Goal: Task Accomplishment & Management: Manage account settings

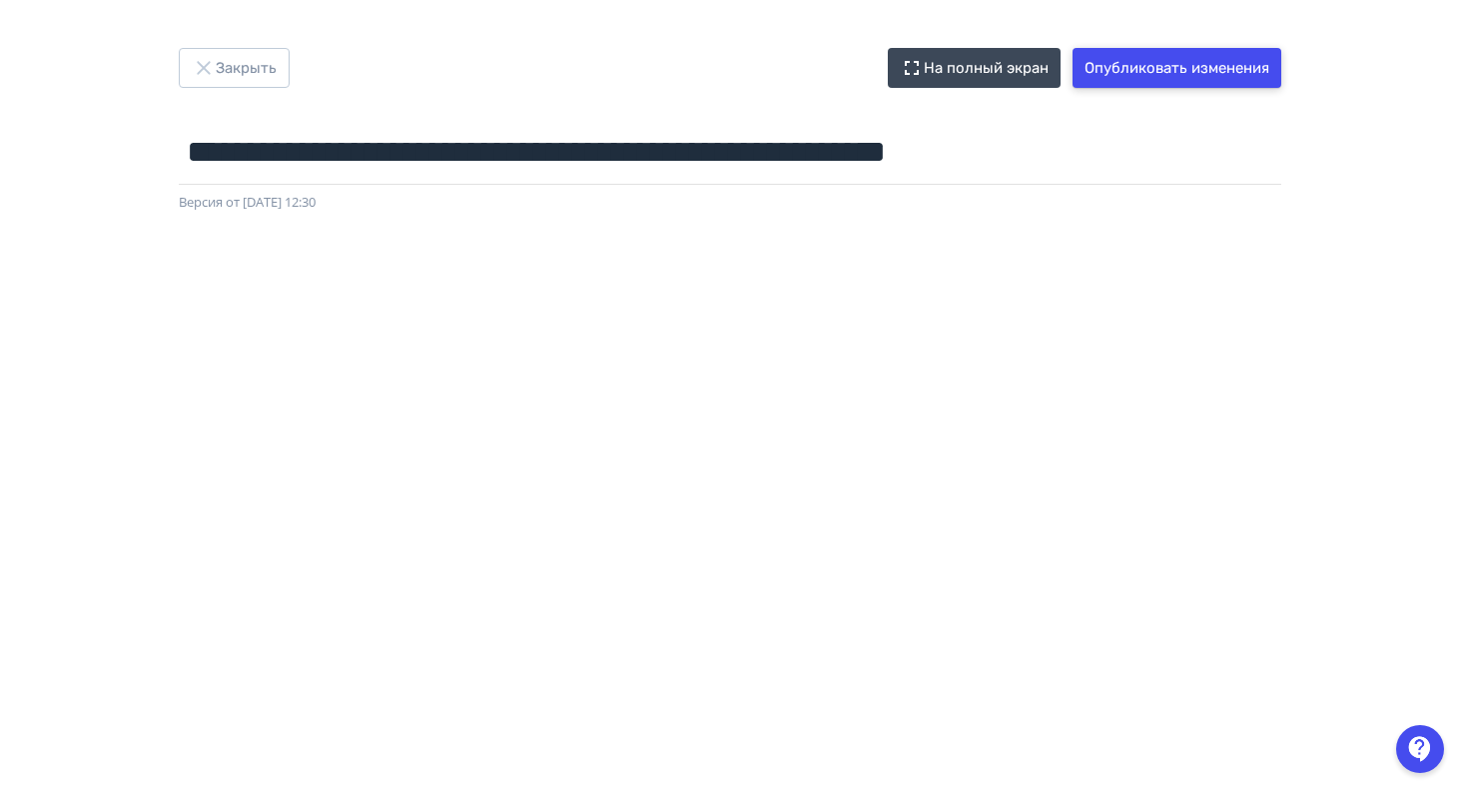
click at [1186, 66] on button "Опубликовать изменения" at bounding box center [1176, 68] width 209 height 40
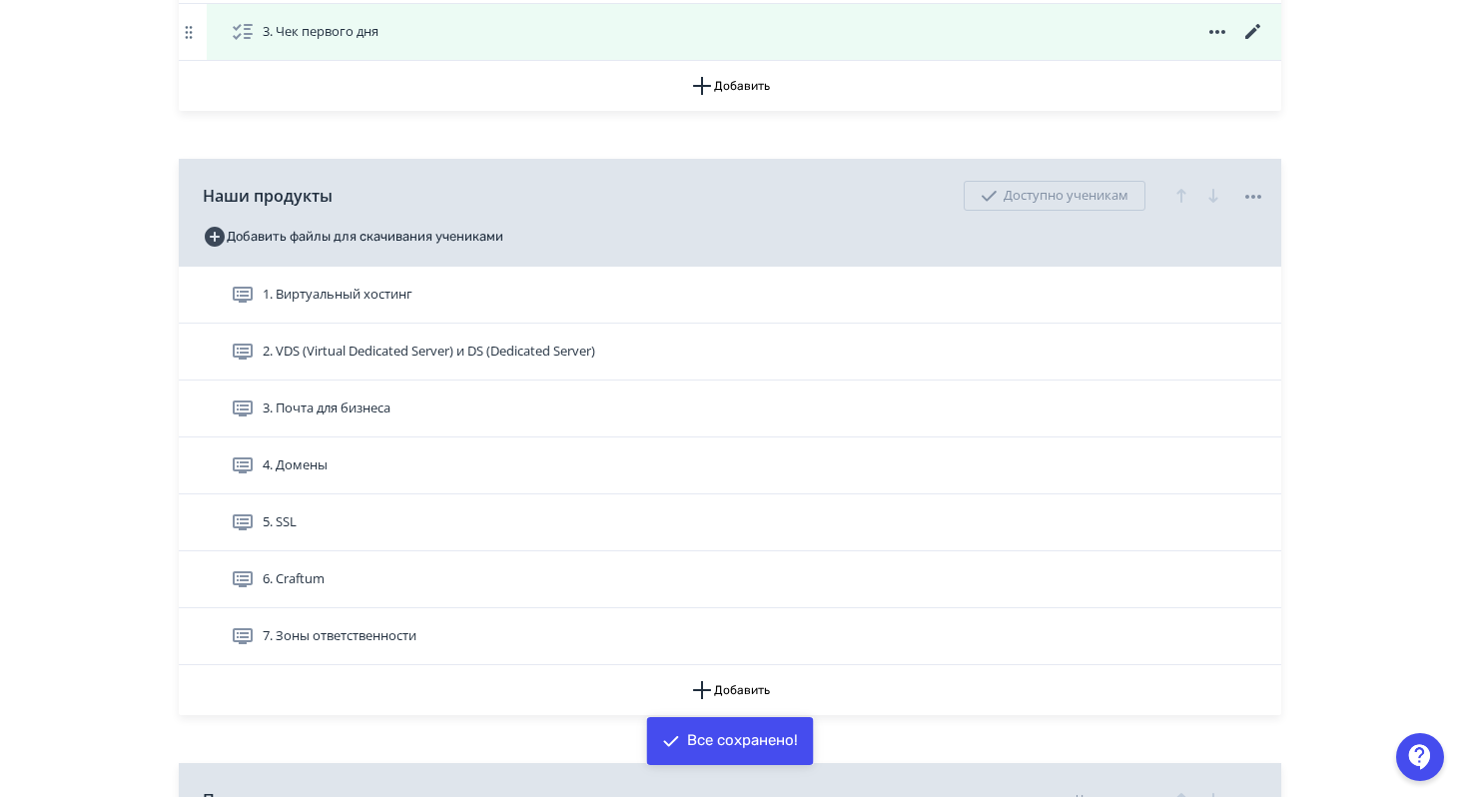
scroll to position [624, 0]
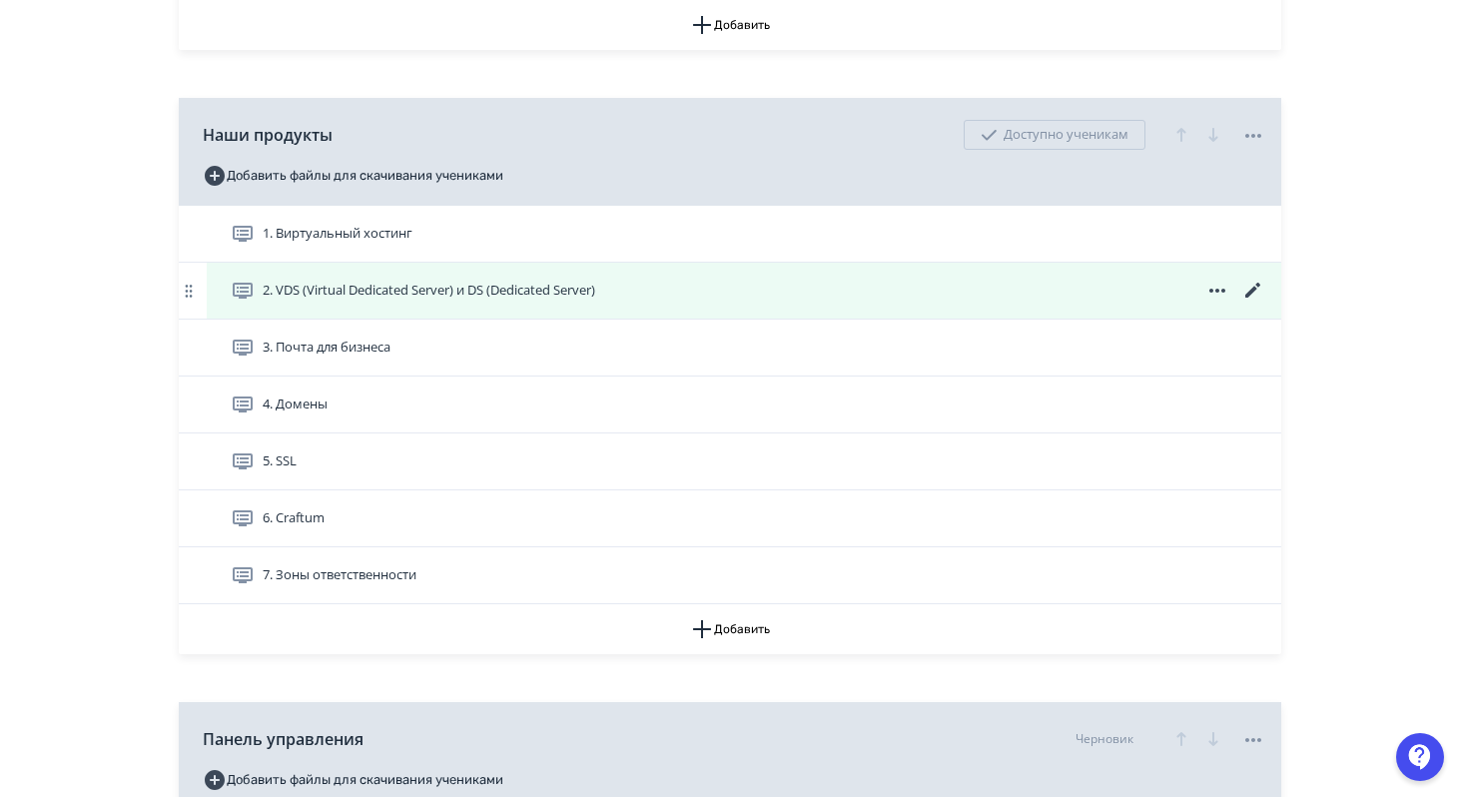
click at [1252, 293] on icon at bounding box center [1252, 290] width 15 height 15
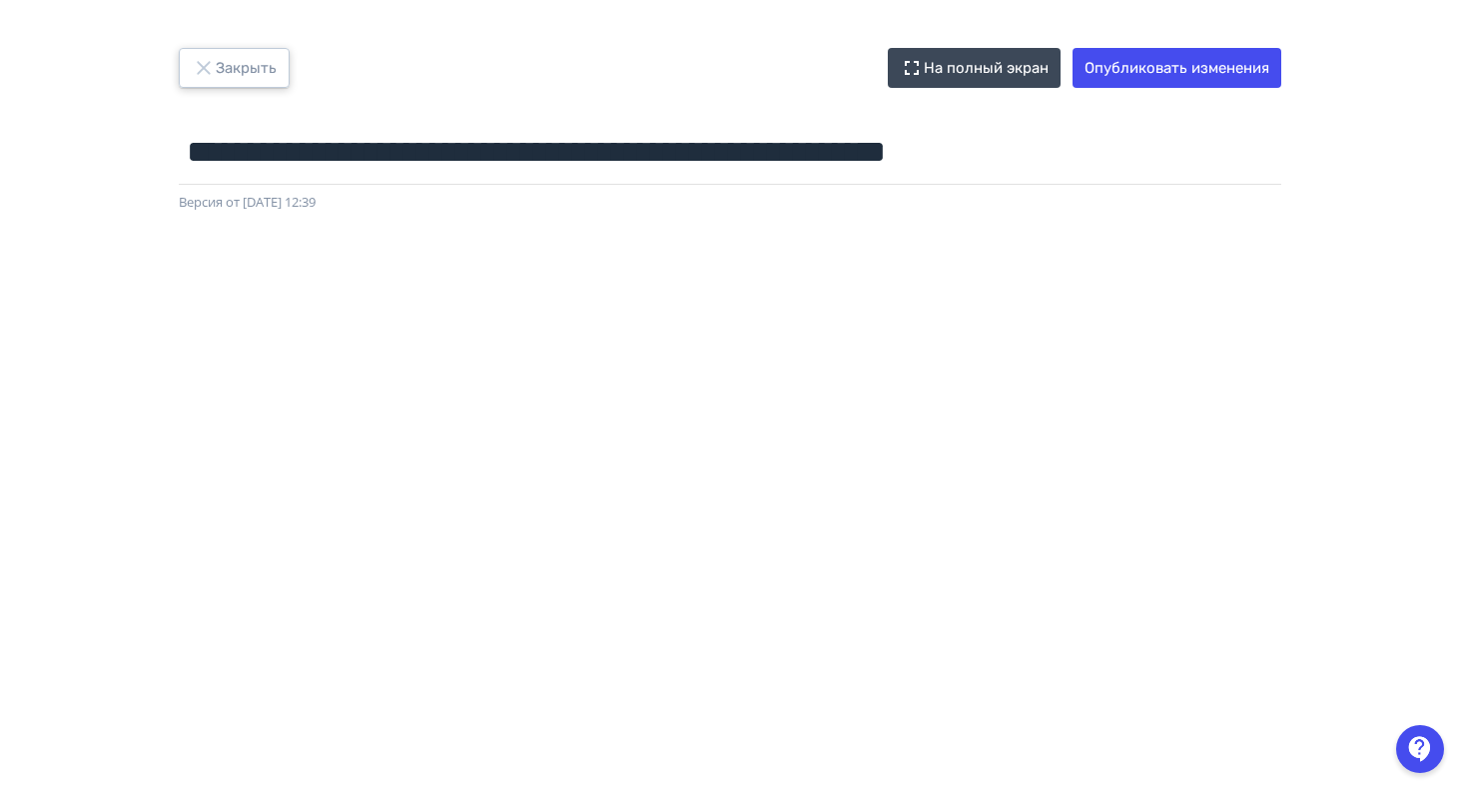
click at [241, 82] on button "Закрыть" at bounding box center [234, 68] width 111 height 40
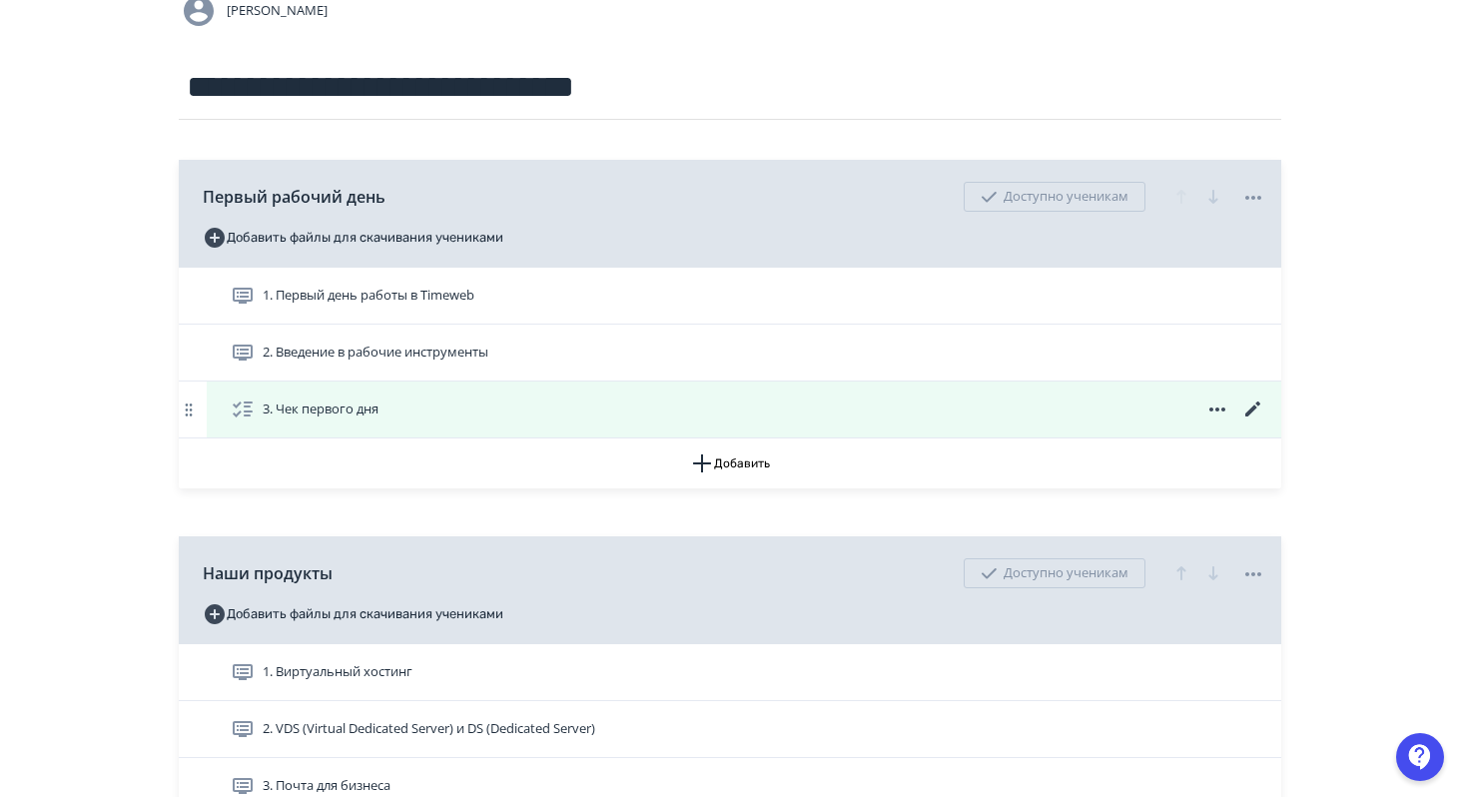
scroll to position [214, 0]
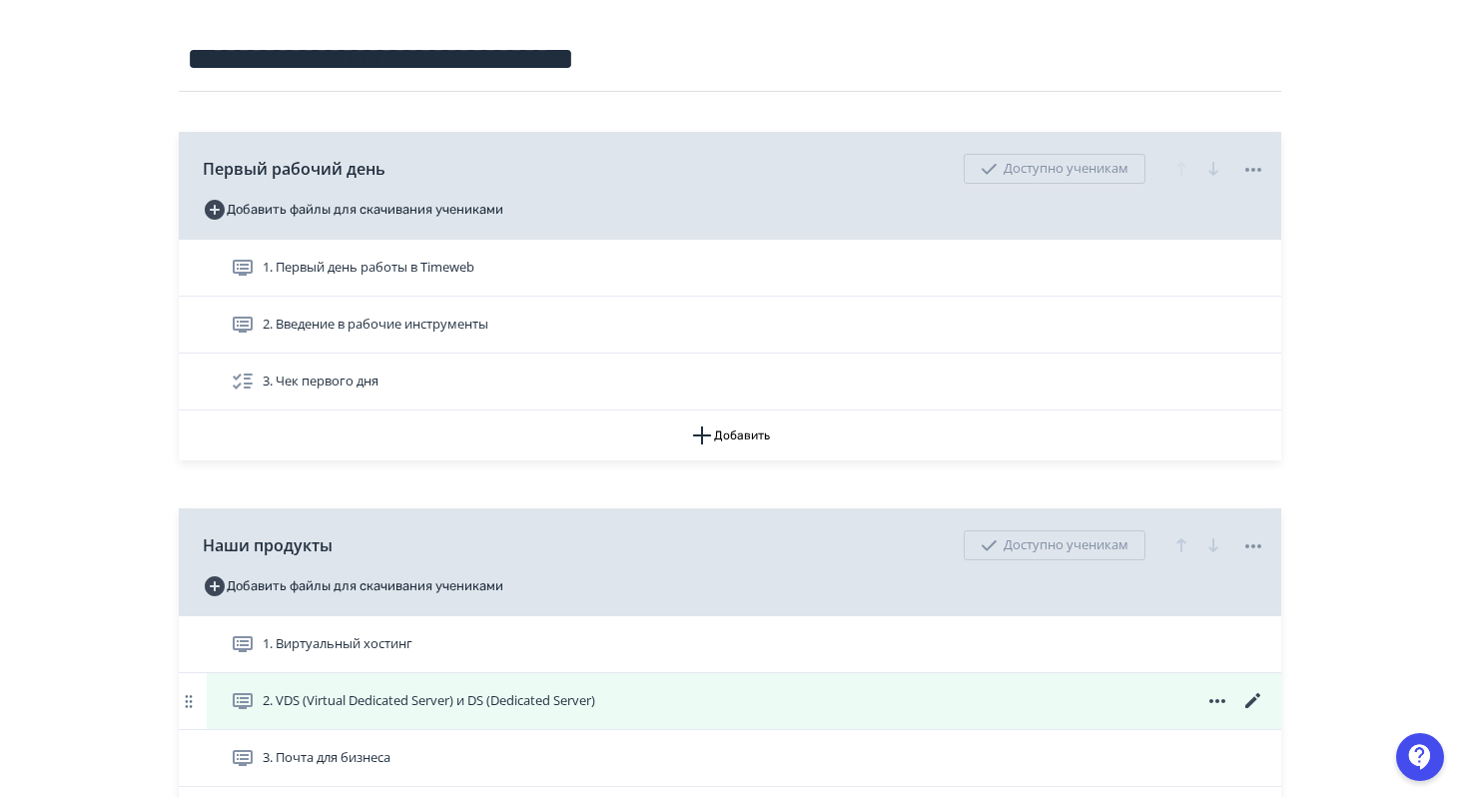
click at [456, 698] on span "2. VDS (Virtual Dedicated Server) и DS (Dedicated Server)" at bounding box center [429, 701] width 333 height 20
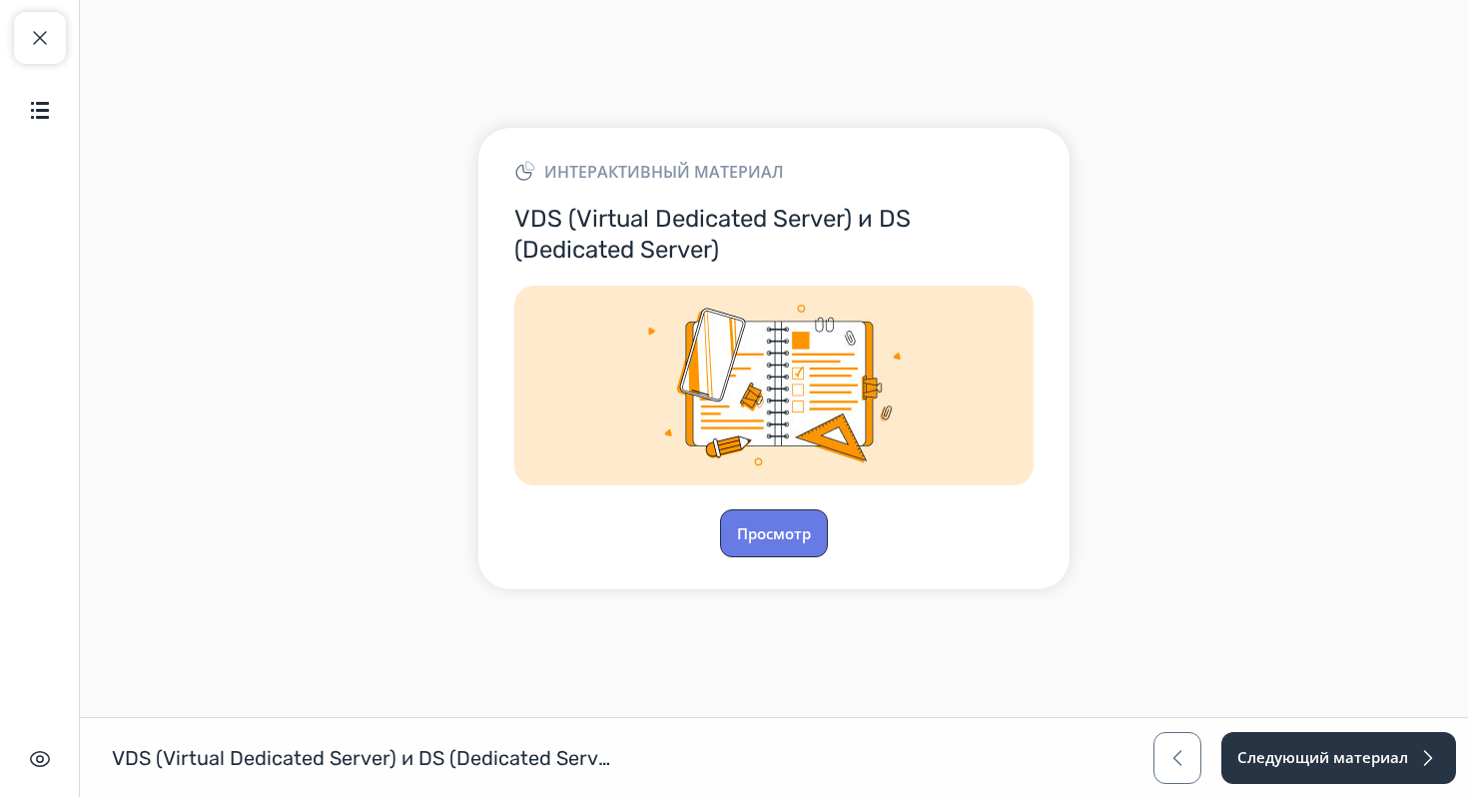
click at [789, 518] on button "Просмотр" at bounding box center [774, 533] width 108 height 48
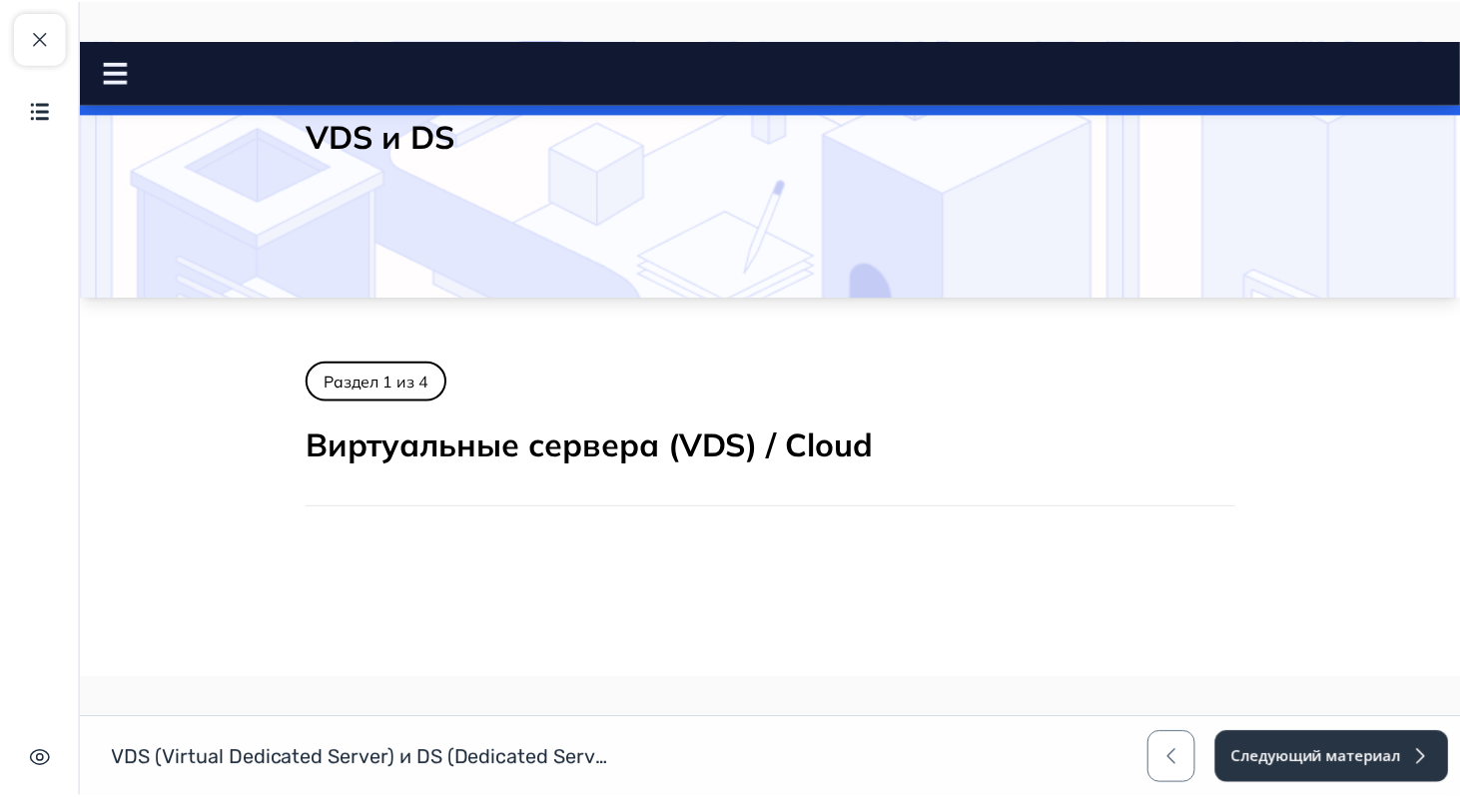
scroll to position [166, 0]
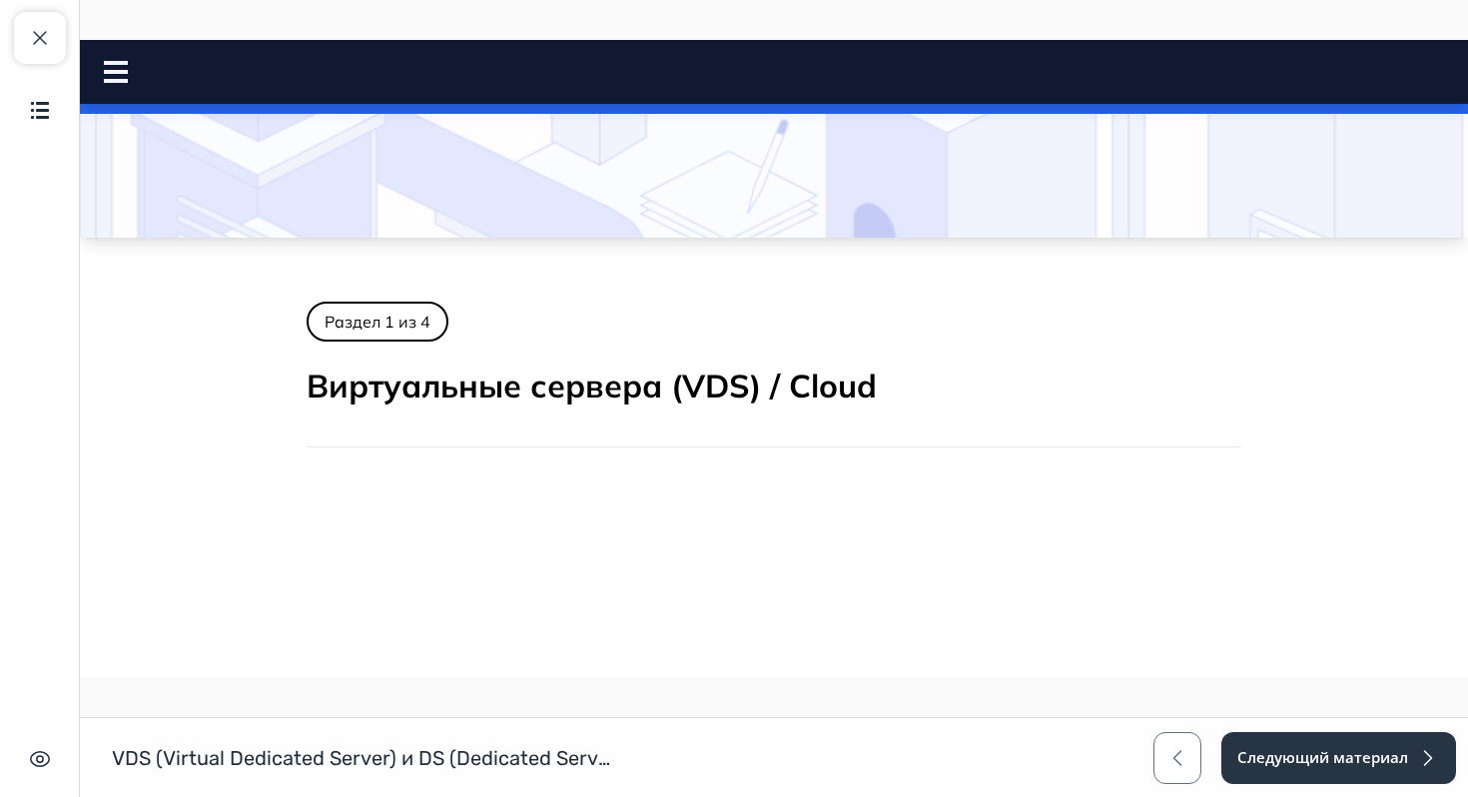
click at [108, 67] on icon at bounding box center [116, 72] width 24 height 22
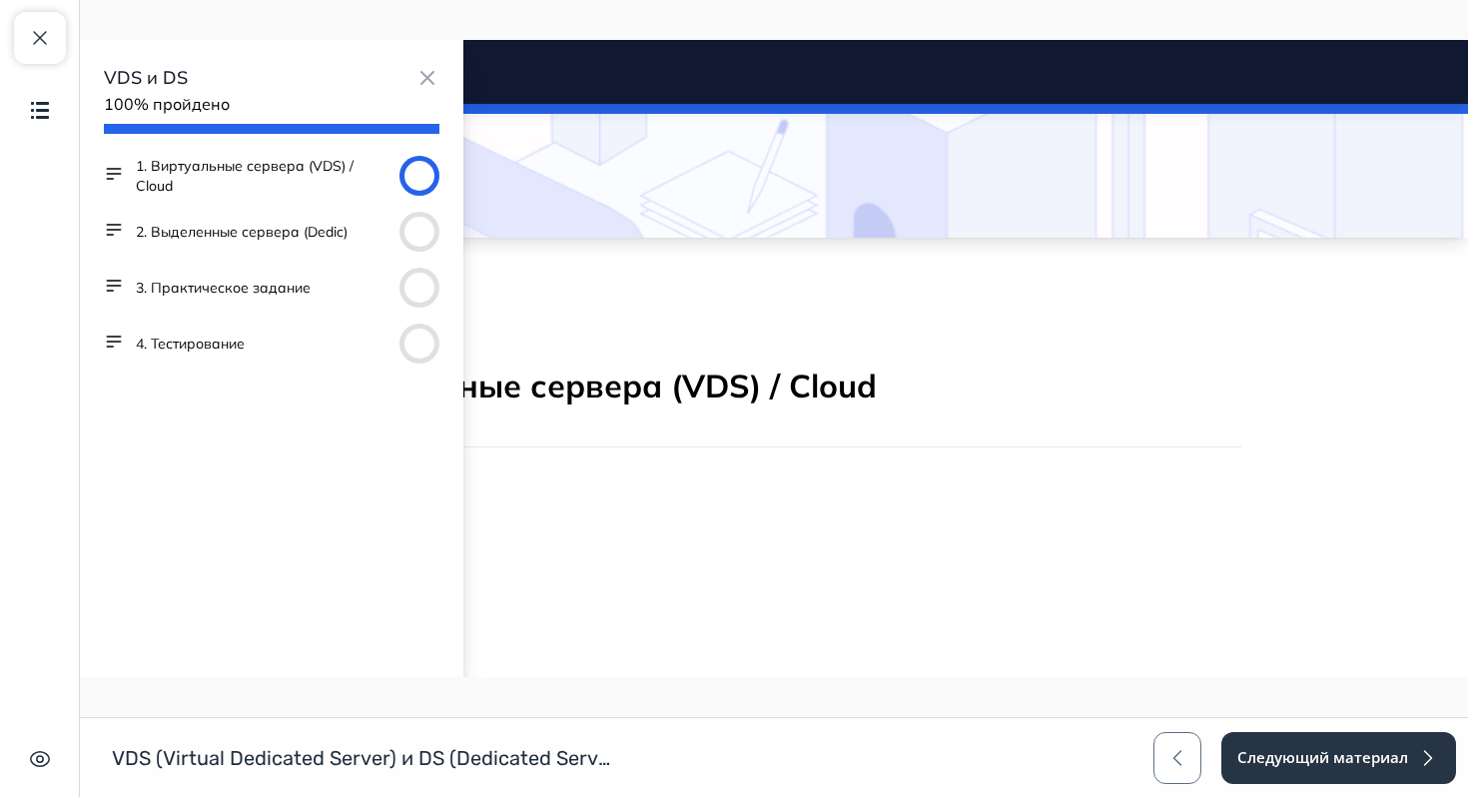
click at [618, 289] on body "VDS и DS Close panel 100% пройдено" at bounding box center [774, 502] width 1388 height 1128
click at [34, 4] on div "Закрыть курс Содержание Скрыть интерфейс" at bounding box center [40, 398] width 80 height 797
click at [36, 50] on button "Закрыть курс" at bounding box center [40, 38] width 52 height 52
